Goal: Information Seeking & Learning: Find specific fact

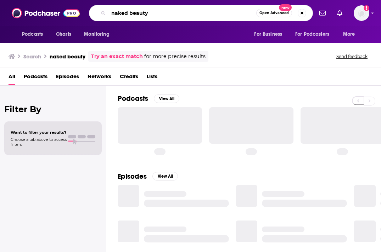
click at [155, 15] on input "naked beauty" at bounding box center [183, 12] width 148 height 11
paste input "She Carries Culture,"
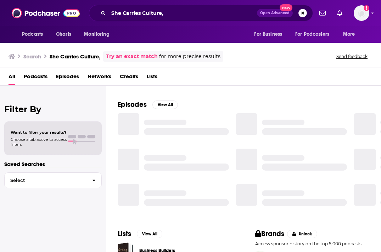
scroll to position [93, 0]
click at [177, 19] on div "She Carries Culture, Open Advanced New" at bounding box center [201, 13] width 224 height 16
click at [176, 13] on input "She Carries Culture," at bounding box center [183, 12] width 149 height 11
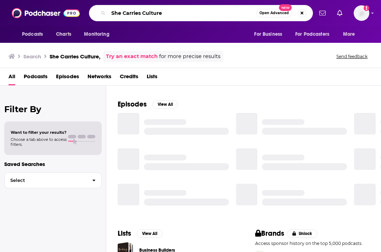
type input "She Carries Culture"
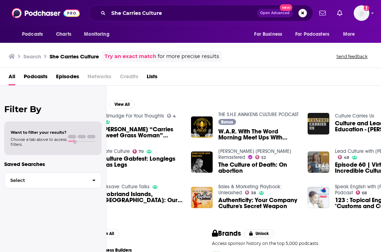
scroll to position [93, 78]
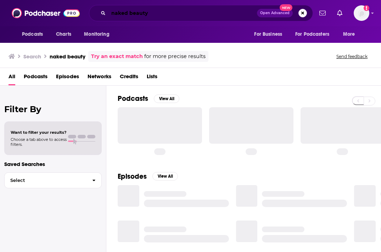
click at [160, 17] on input "naked beauty" at bounding box center [183, 12] width 149 height 11
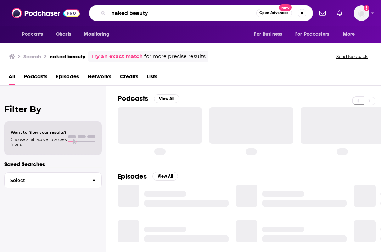
click at [160, 17] on input "naked beauty" at bounding box center [183, 12] width 148 height 11
paste input "She Carries Culture: Empowering Immigrant Women"
type input "She Carries Culture: Empowering Immigrant Women"
